Goal: Communication & Community: Participate in discussion

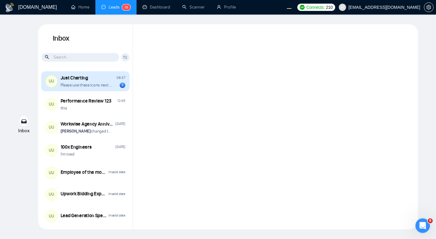
click at [94, 84] on p "Please use these icons next time" at bounding box center [87, 85] width 52 height 6
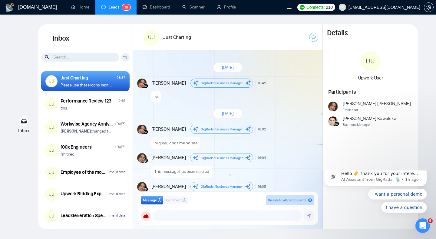
scroll to position [566, 0]
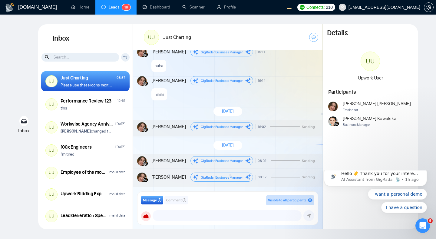
click at [432, 120] on div "GigRadar.io Home Leads 1 6 Dashboard Scanner Profile Connects: 210 workwiseupwo…" at bounding box center [218, 119] width 436 height 239
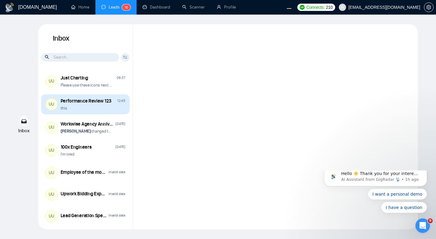
click at [98, 108] on div "this" at bounding box center [93, 108] width 65 height 6
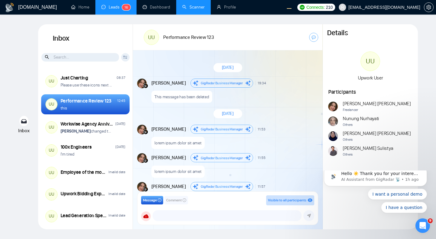
scroll to position [610, 0]
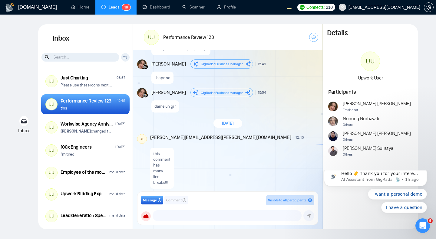
click at [232, 157] on div "this comment has many line breaks!!!" at bounding box center [233, 166] width 167 height 44
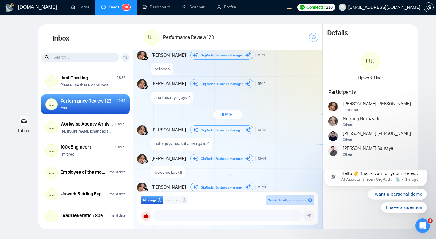
scroll to position [610, 0]
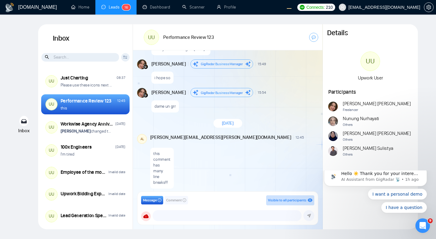
click at [240, 149] on div "this comment has many line breaks!!!" at bounding box center [233, 166] width 167 height 44
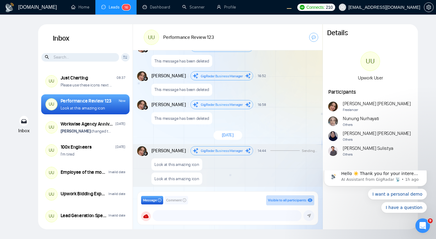
click at [176, 180] on p "Look at this amazing icon" at bounding box center [176, 179] width 45 height 6
click at [262, 123] on div "This message has been deleted" at bounding box center [234, 116] width 166 height 15
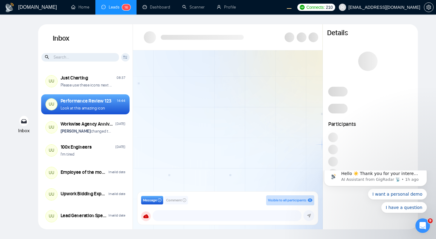
click at [278, 103] on div at bounding box center [228, 122] width 190 height 145
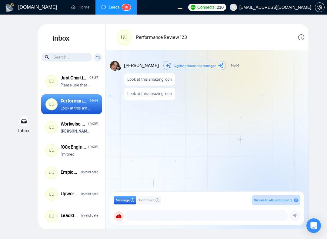
click at [225, 144] on div "Andrian Marsella GigRadar Business Manager 14:44 New Message Look at this amazi…" at bounding box center [207, 122] width 203 height 145
click at [259, 142] on div "Andrian Marsella GigRadar Business Manager 14:44 New Message Look at this amazi…" at bounding box center [207, 122] width 203 height 145
click at [148, 96] on span "Color.png" at bounding box center [145, 95] width 17 height 6
click at [256, 101] on div "Look at this amazing icon Color.png" at bounding box center [213, 86] width 179 height 33
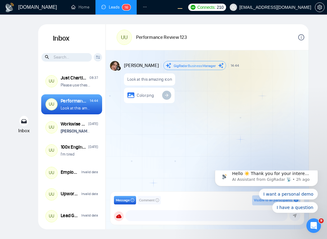
click at [240, 144] on div "Andrian Marsella GigRadar Business Manager 14:44 New Message Look at this amazi…" at bounding box center [207, 122] width 203 height 145
click at [317, 169] on icon "Dismiss notification" at bounding box center [315, 167] width 3 height 3
